Goal: Task Accomplishment & Management: Use online tool/utility

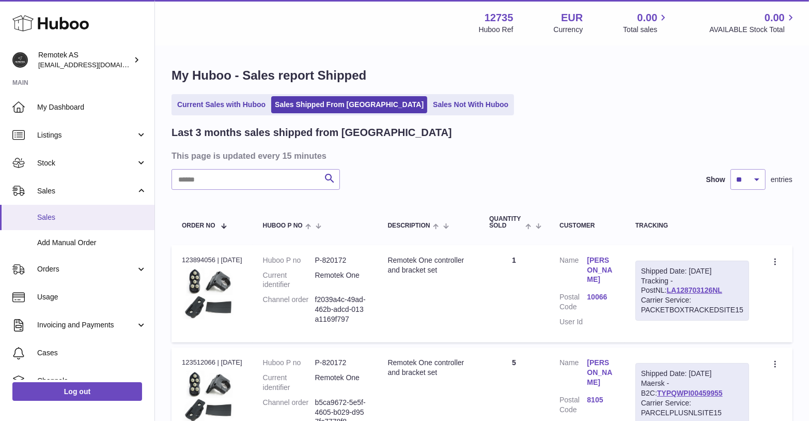
click at [48, 211] on link "Sales" at bounding box center [77, 217] width 154 height 25
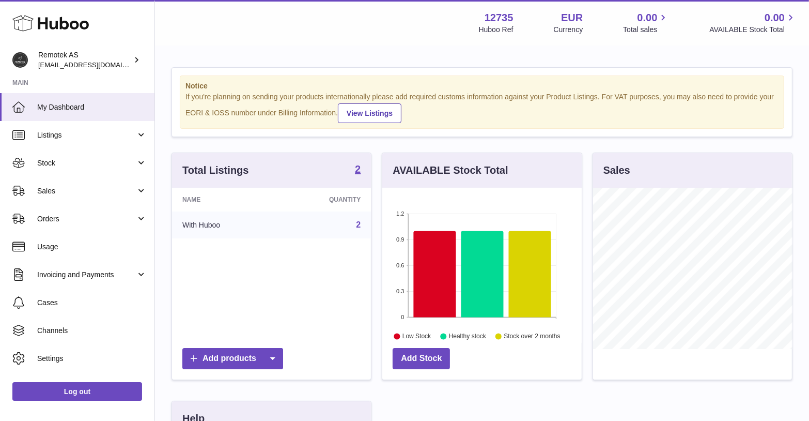
scroll to position [161, 199]
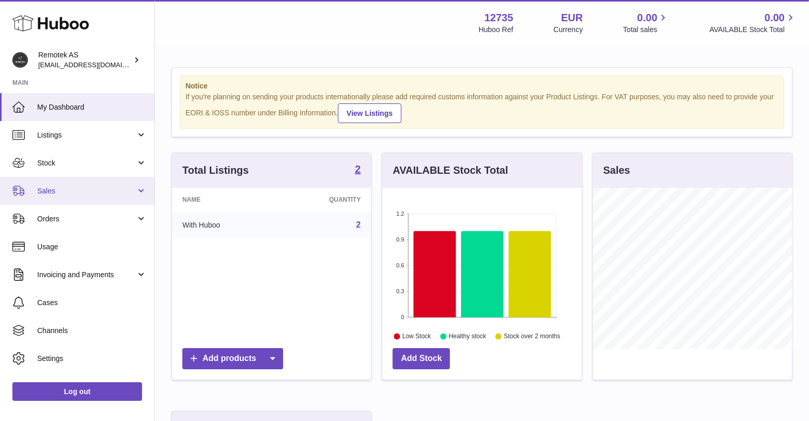
click at [117, 195] on span "Sales" at bounding box center [86, 191] width 99 height 10
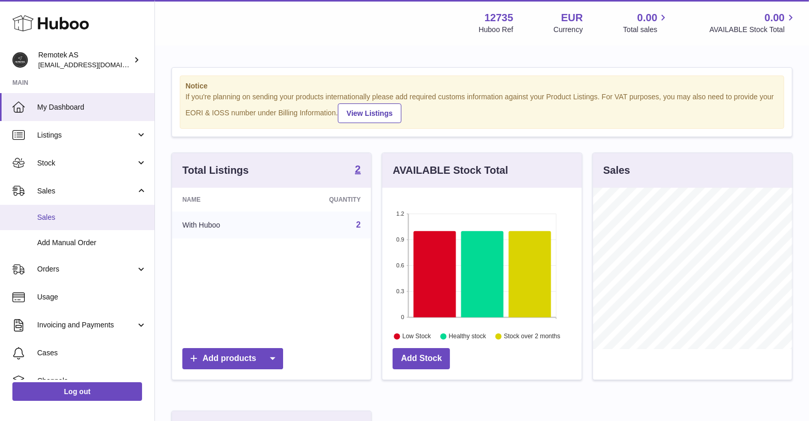
click at [57, 218] on span "Sales" at bounding box center [92, 217] width 110 height 10
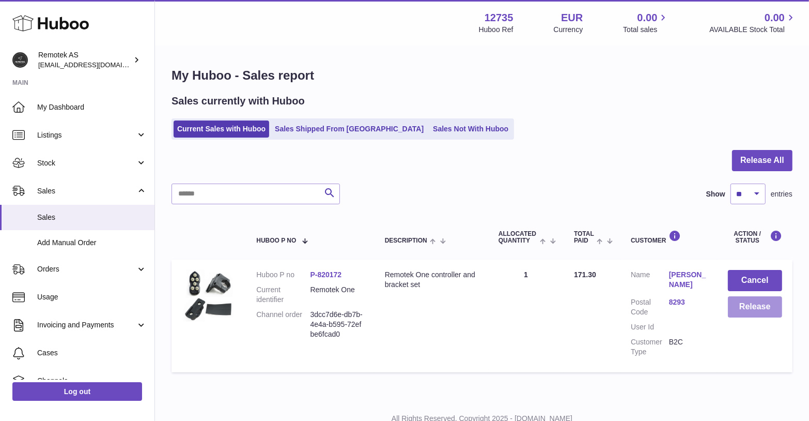
click at [761, 302] on button "Release" at bounding box center [755, 306] width 54 height 21
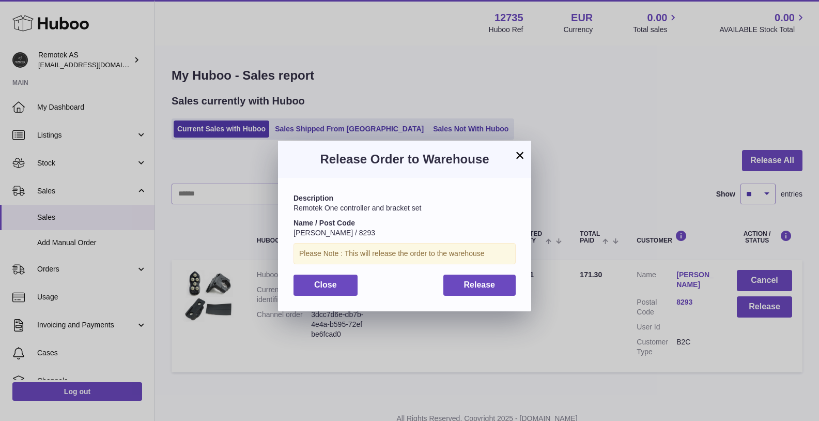
click at [477, 267] on div "Description Remotek One controller and bracket set Name / Post Code Marko Mlaka…" at bounding box center [404, 244] width 253 height 133
click at [476, 281] on span "Release" at bounding box center [480, 284] width 32 height 9
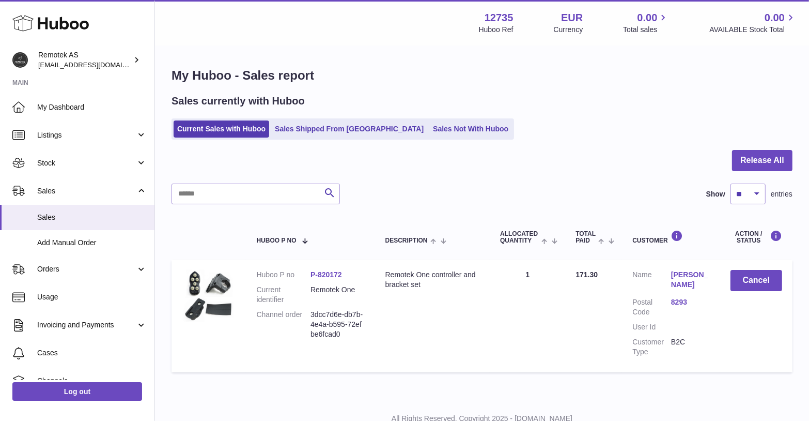
scroll to position [1, 0]
